Goal: Task Accomplishment & Management: Complete application form

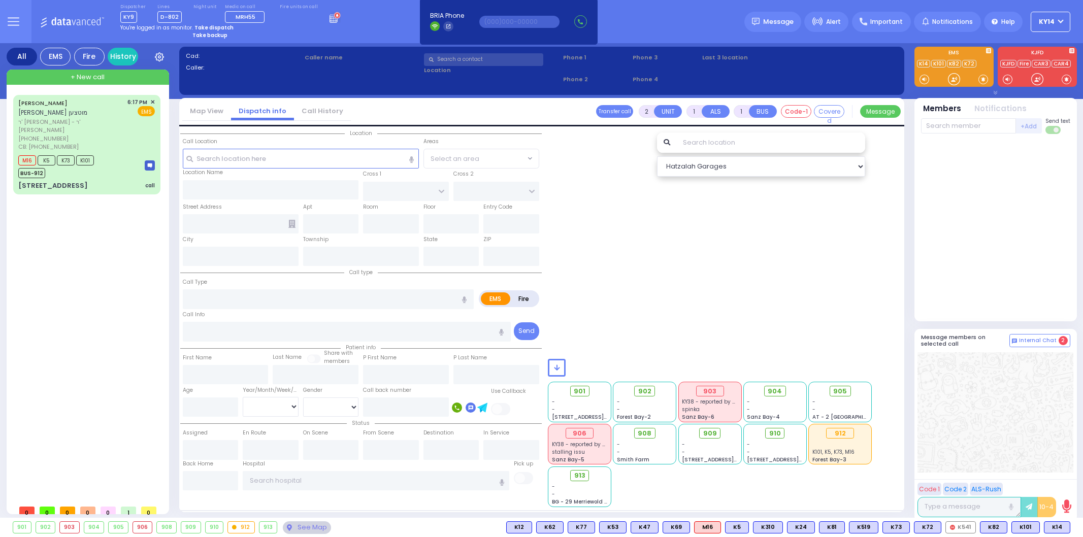
select select
radio input "true"
type input "YECHESKEL SHRAGA"
type input "STEIN"
select select
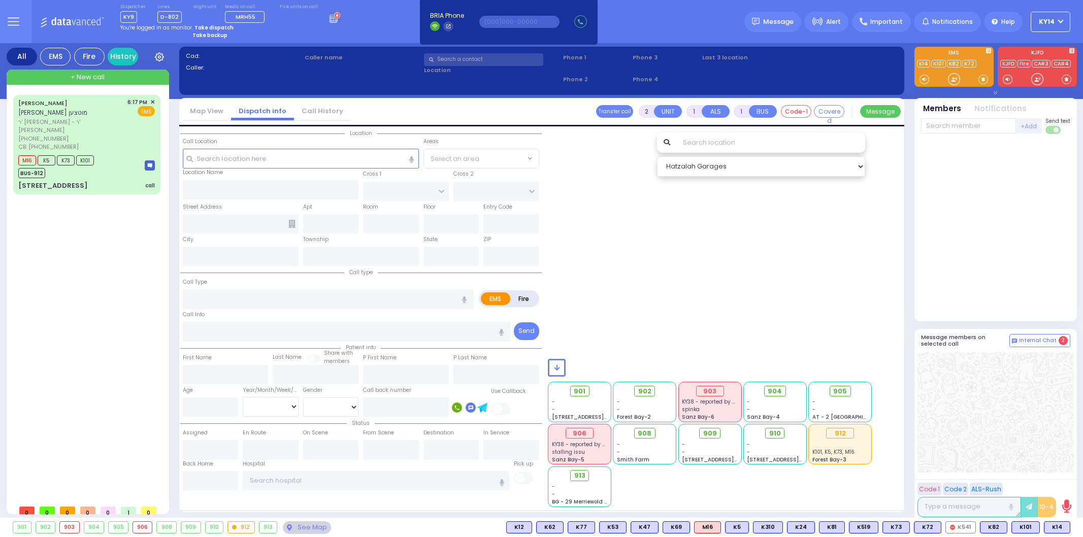
type input "18:52"
select select
radio input "true"
select select
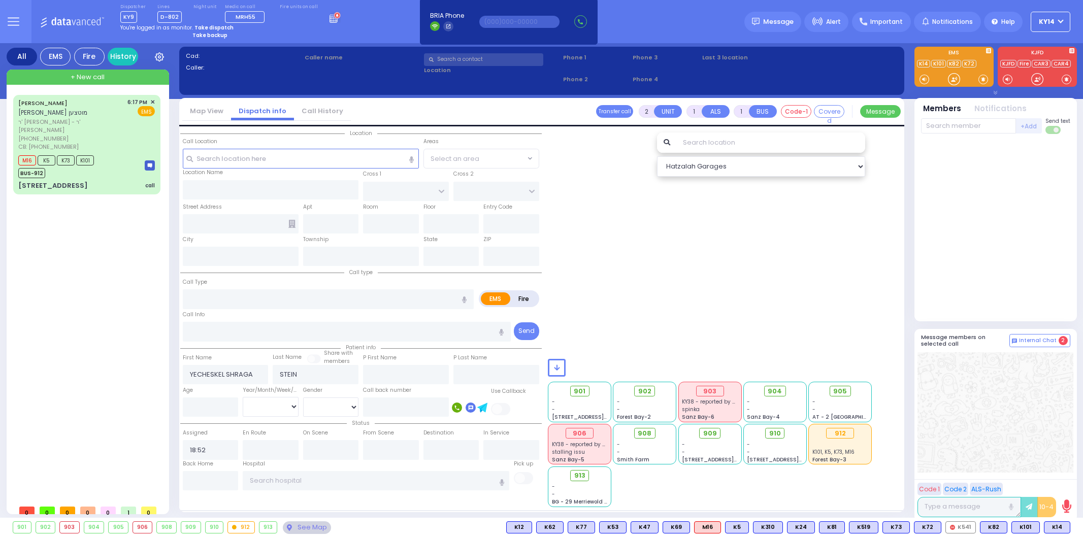
radio input "true"
select select
type input "[GEOGRAPHIC_DATA]"
type input "PAKSH PL"
type input "[STREET_ADDRESS]"
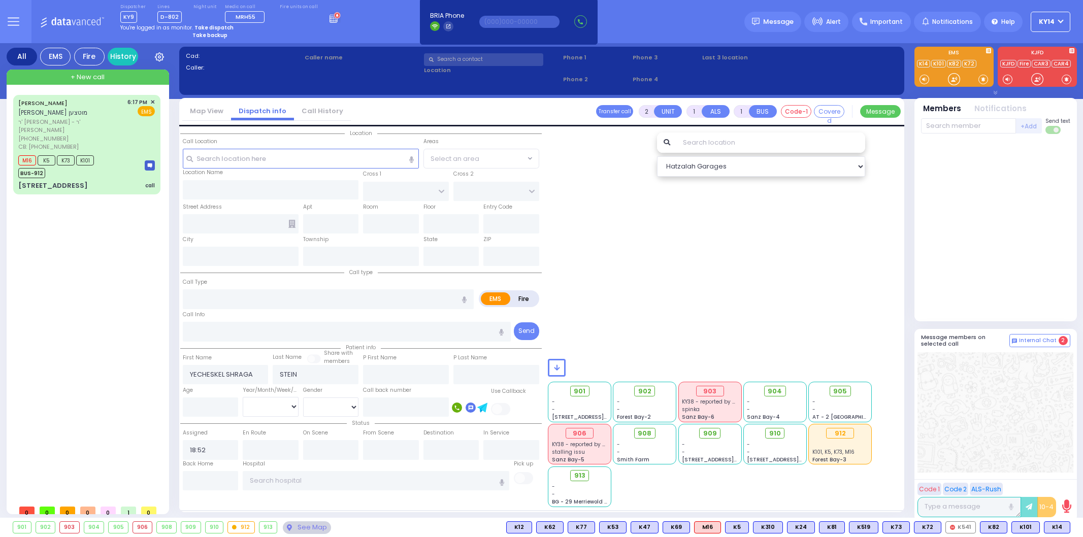
type input "102"
type input "[PERSON_NAME]"
type input "[US_STATE]"
type input "10950"
select select "SECTION 5"
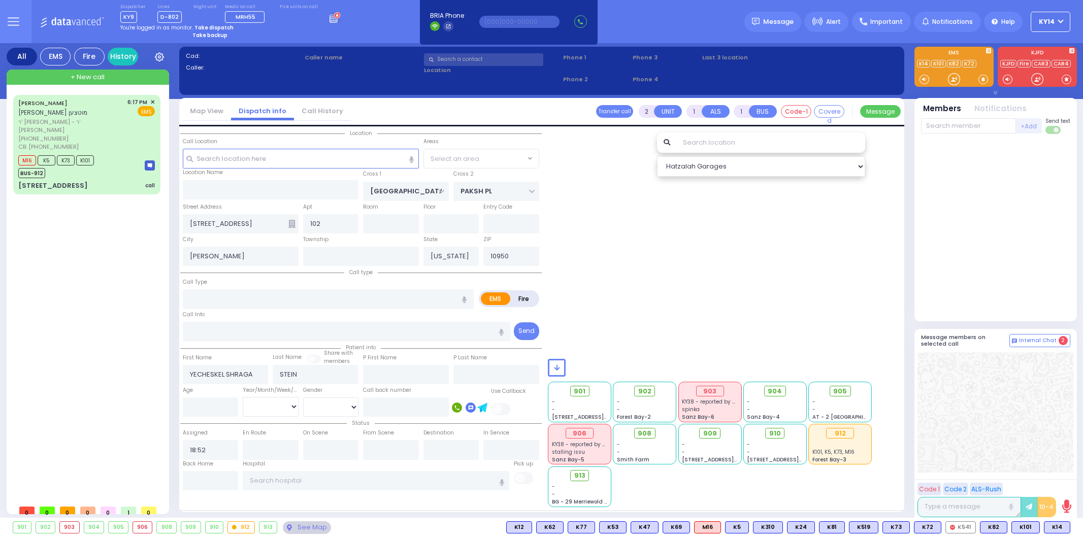
select select "Hatzalah Garages"
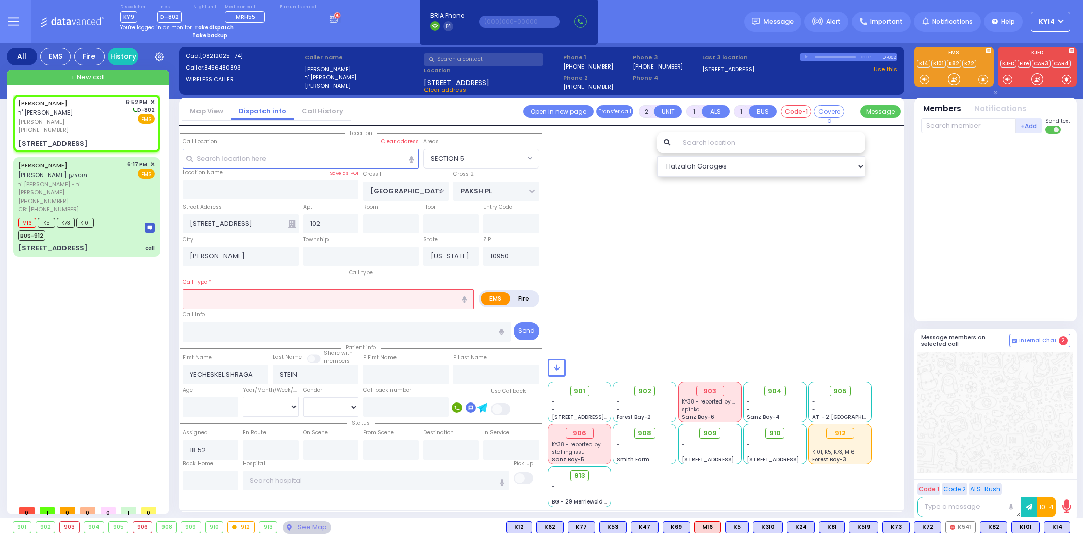
select select
radio input "true"
select select
select select "SECTION 5"
select select "Hatzalah Garages"
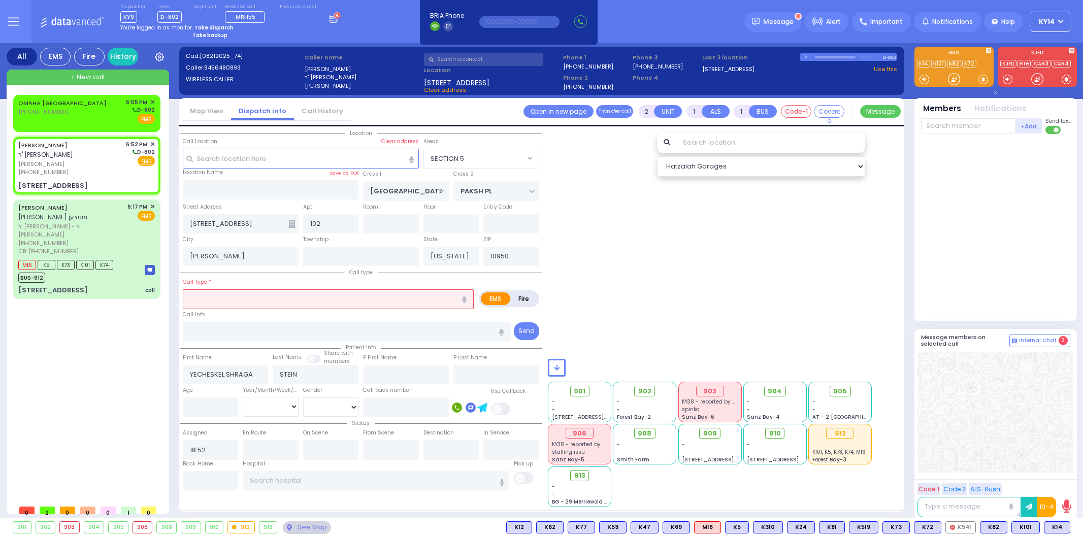
select select
type input "o"
radio input "true"
select select
select select "SECTION 5"
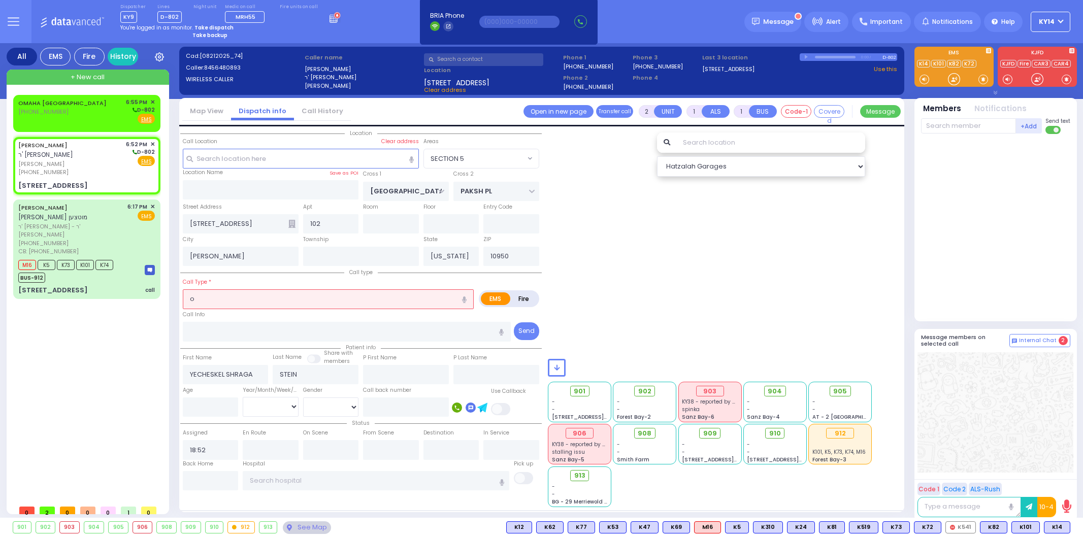
select select "Hatzalah Garages"
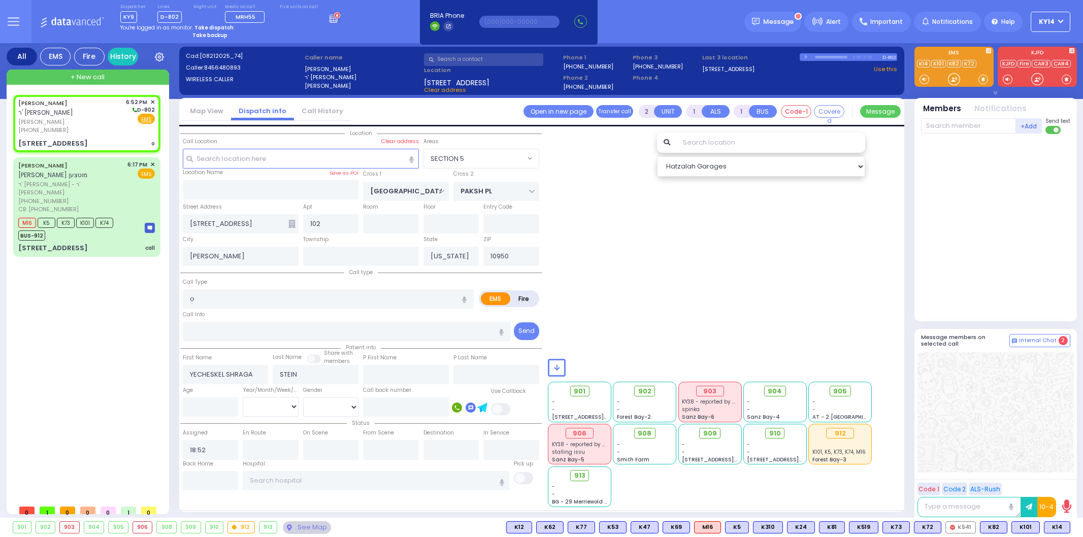
select select
type input "o/b"
radio input "true"
select select
radio input "true"
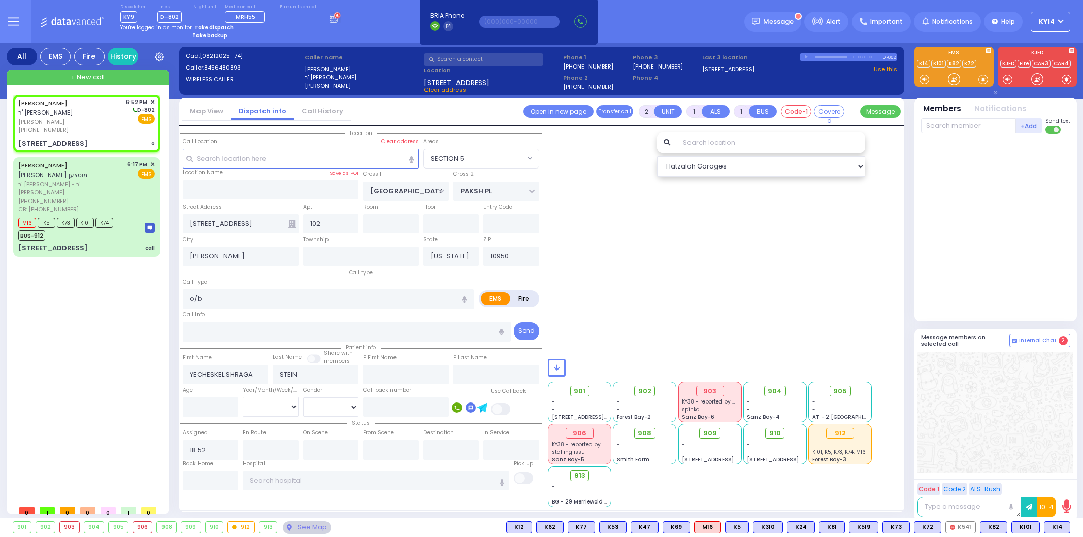
select select
select select "SECTION 5"
select select "Hatzalah Garages"
select select
radio input "true"
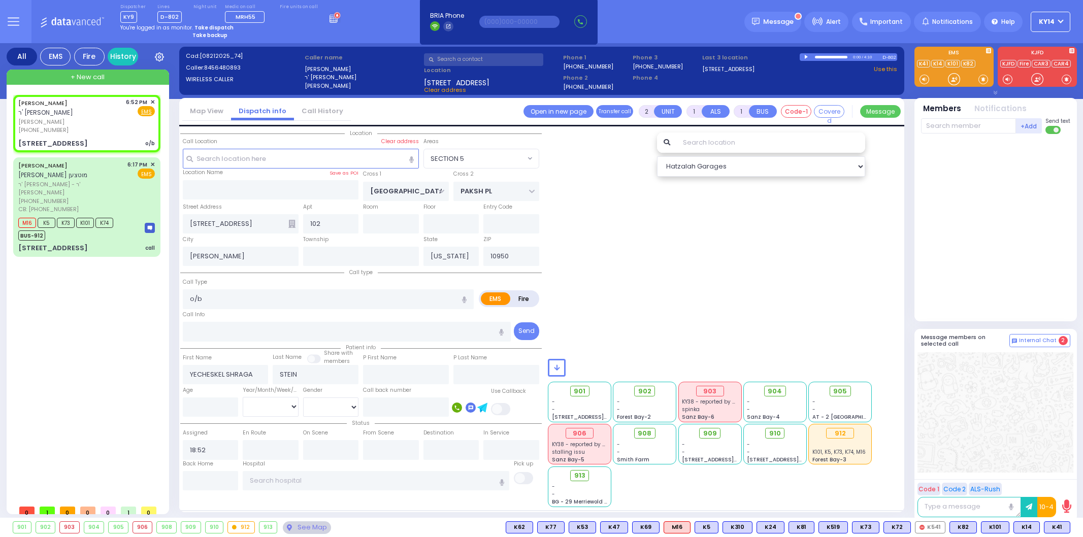
select select
select select "SECTION 5"
select select "Hatzalah Garages"
select select
radio input "true"
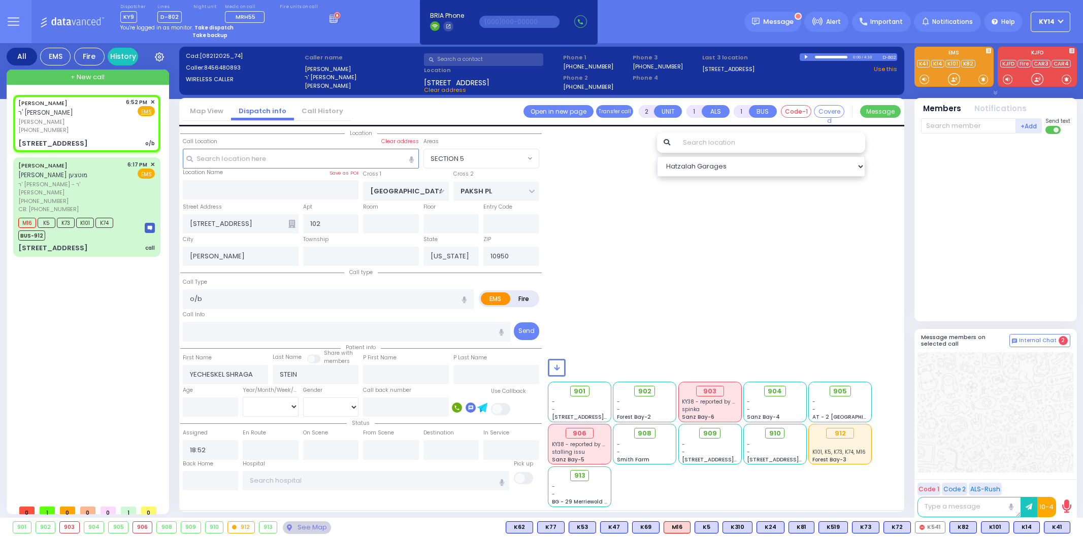
select select
type input "19:10"
select select "SECTION 5"
select select "Hatzalah Garages"
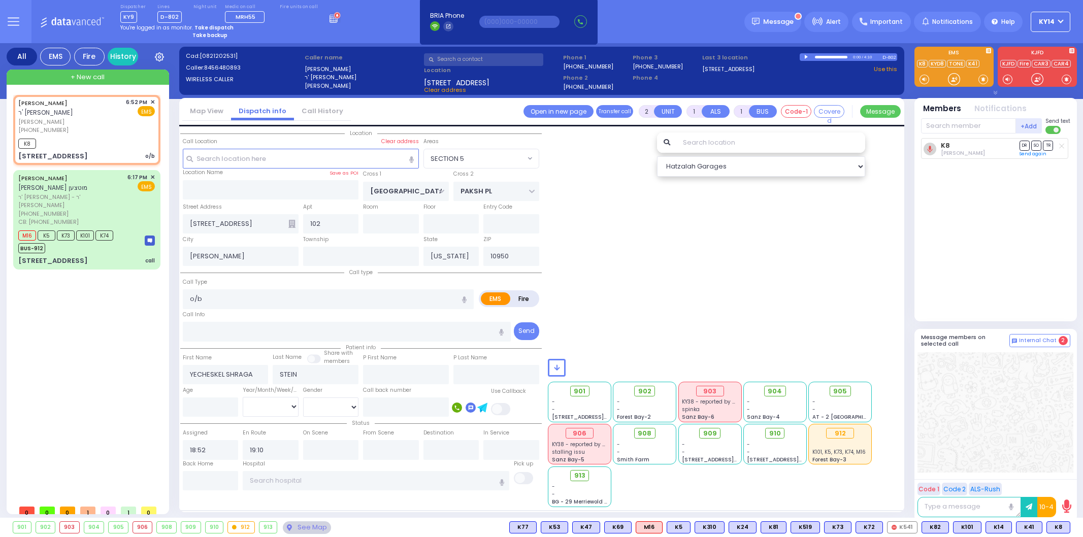
select select
radio input "true"
select select
radio input "true"
select select
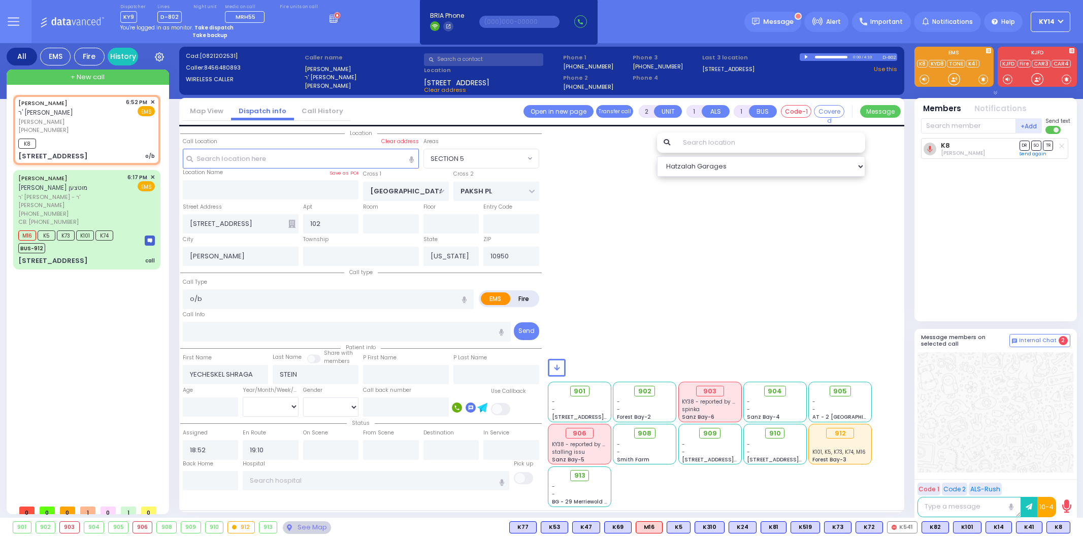
select select "SECTION 5"
select select "Hatzalah Garages"
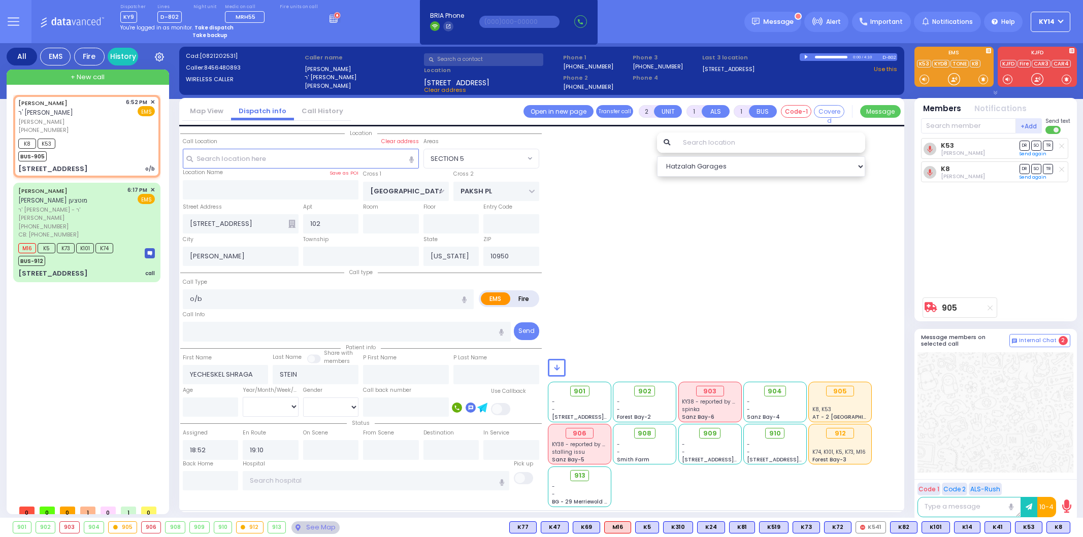
select select
radio input "true"
select select
type input "[US_STATE][GEOGRAPHIC_DATA]- [GEOGRAPHIC_DATA]"
select select "SECTION 5"
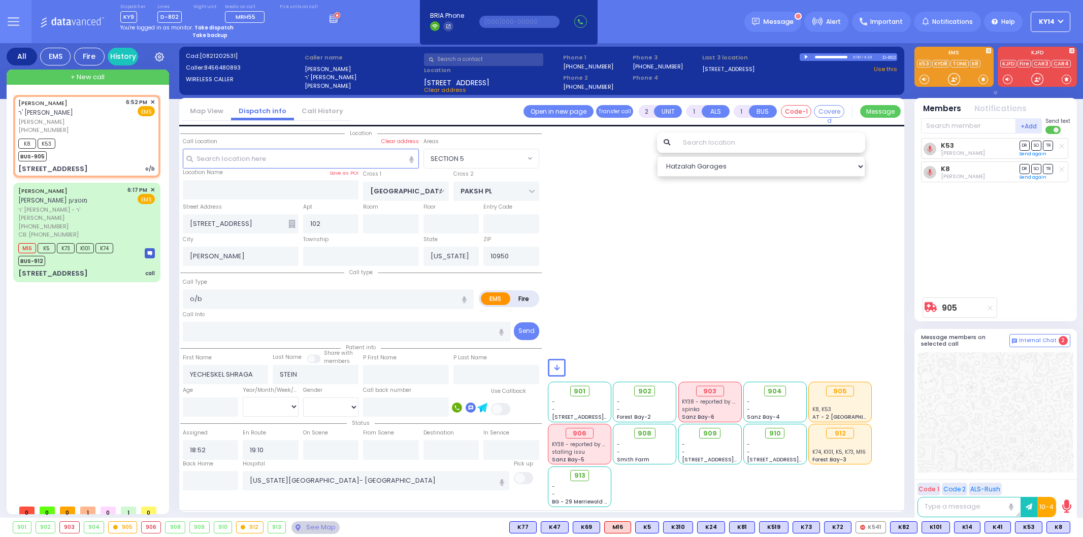
select select "Hatzalah Garages"
